Goal: Information Seeking & Learning: Learn about a topic

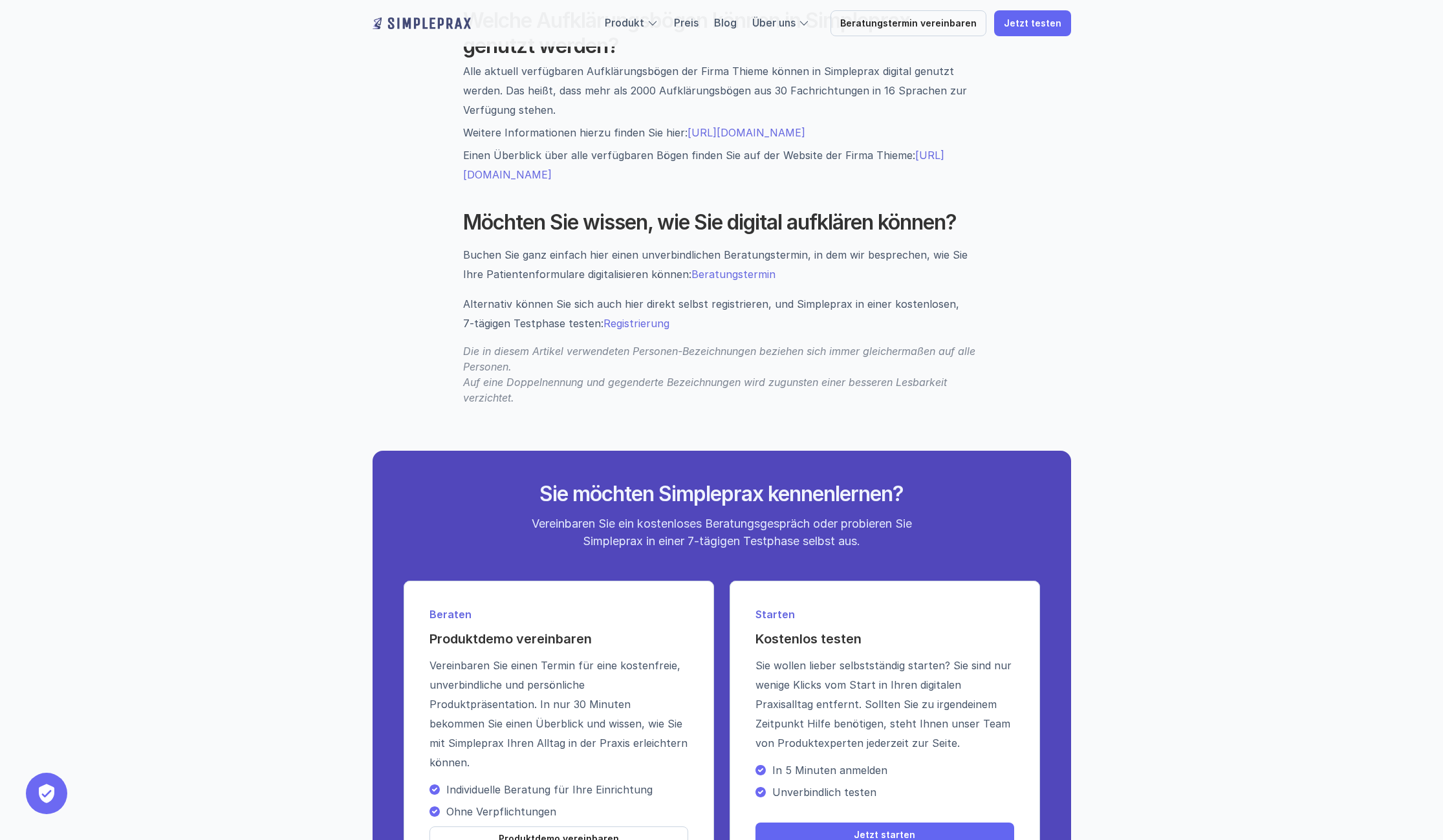
scroll to position [1940, 0]
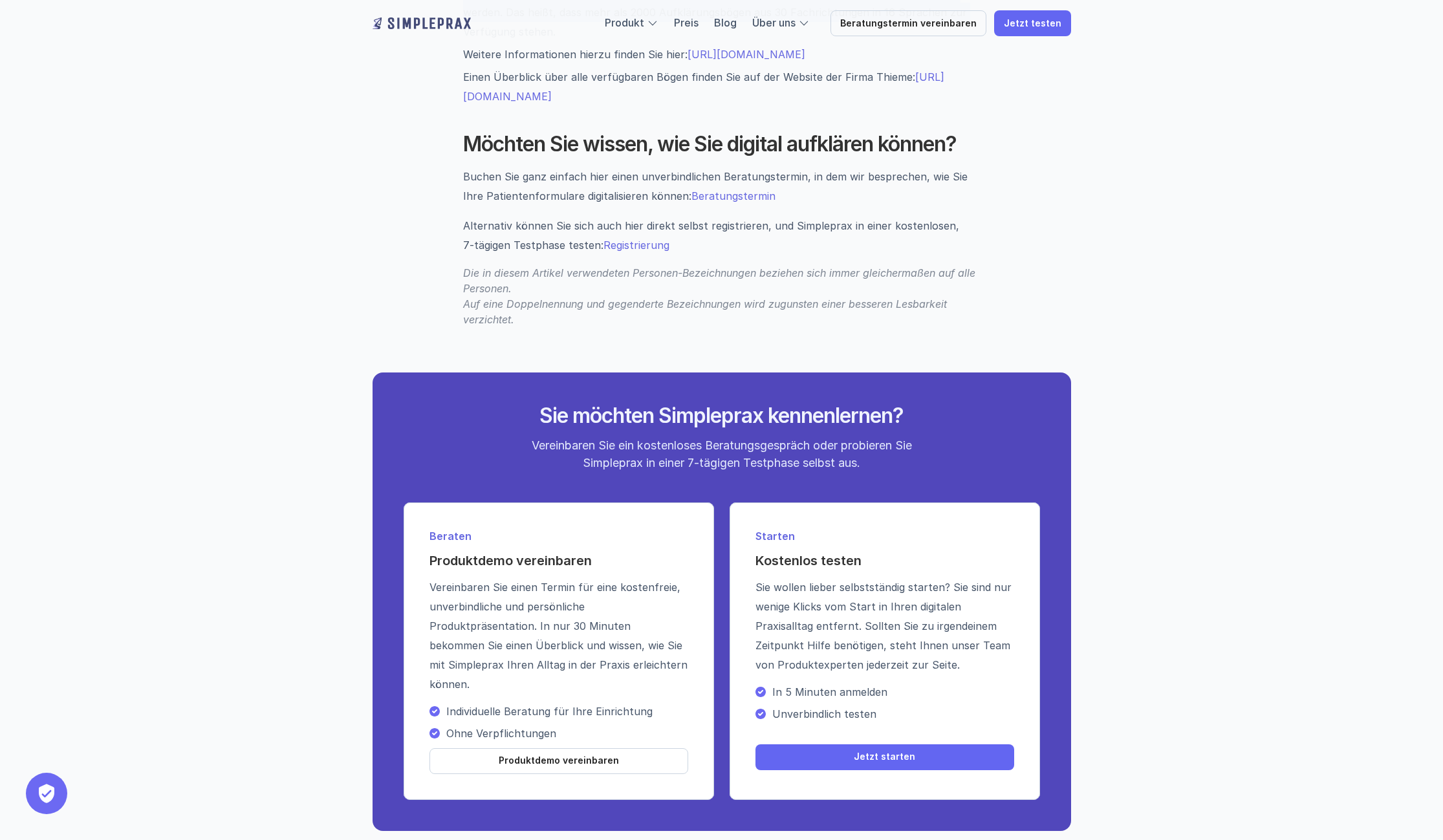
drag, startPoint x: 459, startPoint y: 354, endPoint x: 984, endPoint y: 370, distance: 525.2
drag, startPoint x: 984, startPoint y: 370, endPoint x: 1309, endPoint y: 345, distance: 326.0
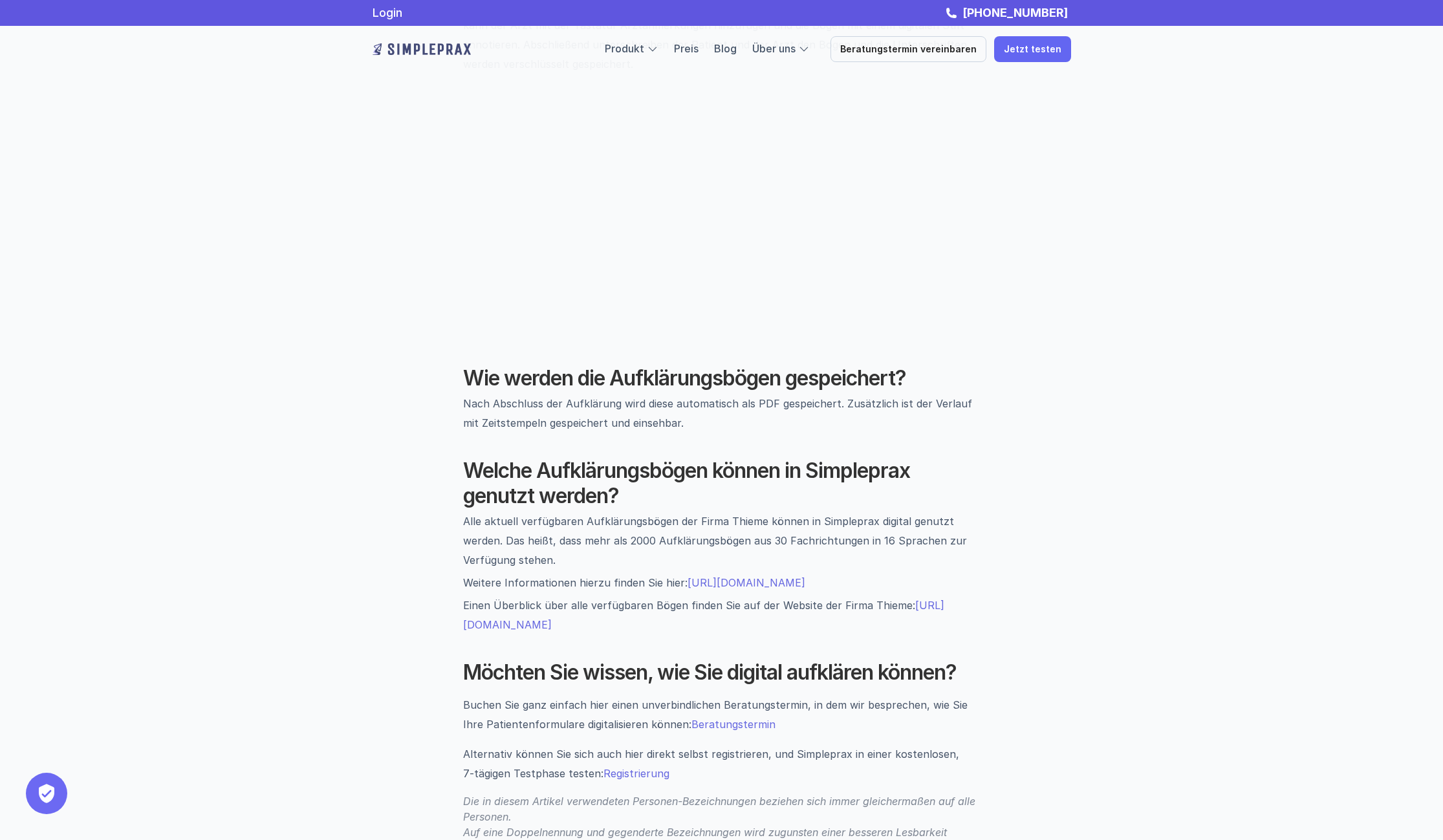
scroll to position [1293, 0]
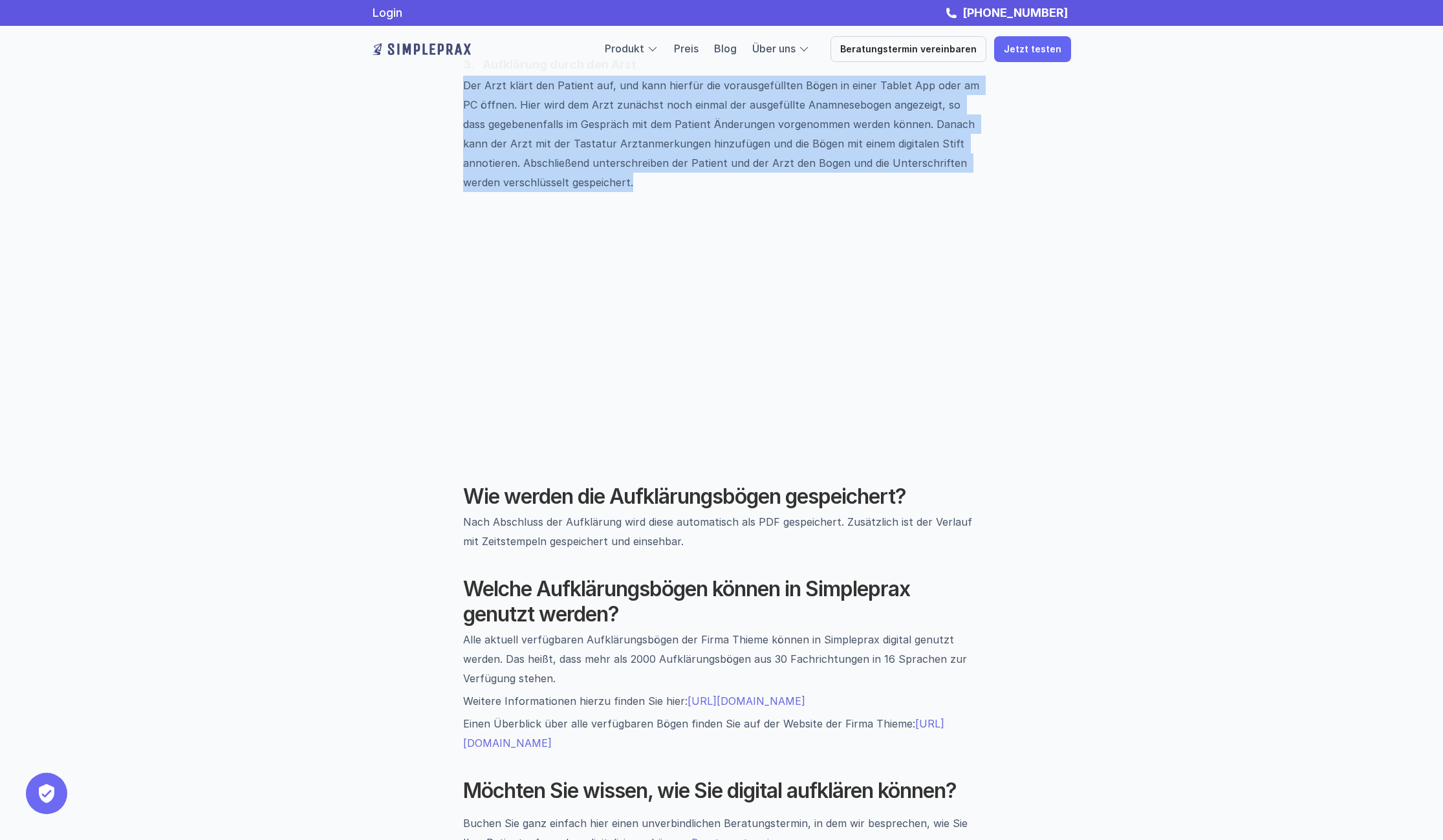
drag, startPoint x: 455, startPoint y: 317, endPoint x: 680, endPoint y: 408, distance: 242.7
click at [680, 408] on div "Die Aufklärungsbögen der Firma Thieme können jetzt ganz einfach digital in Simp…" at bounding box center [722, 113] width 698 height 1722
drag, startPoint x: 680, startPoint y: 408, endPoint x: 682, endPoint y: 383, distance: 25.1
click at [682, 192] on p "Der Arzt klärt den Patient auf, und kann hierfür die vorausgefüllten Bögen in e…" at bounding box center [722, 134] width 517 height 116
